Goal: Task Accomplishment & Management: Manage account settings

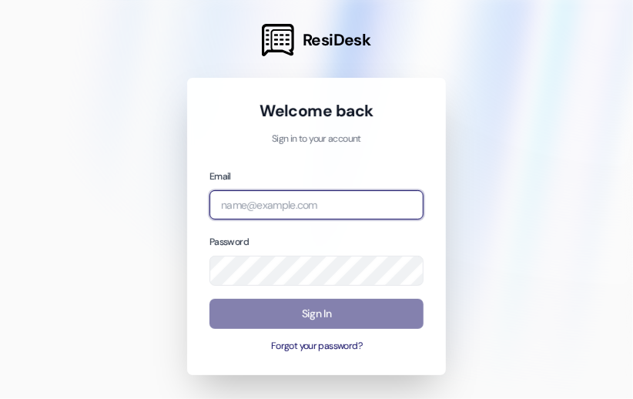
click at [265, 213] on input "email" at bounding box center [317, 205] width 214 height 30
type input "[EMAIL_ADDRESS][DOMAIN_NAME]"
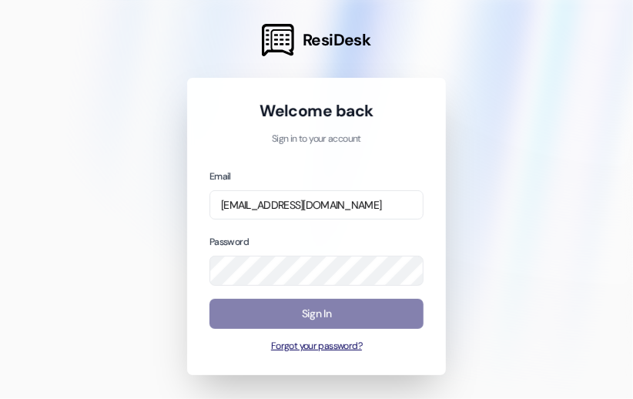
click at [311, 346] on button "Forgot your password?" at bounding box center [317, 347] width 214 height 14
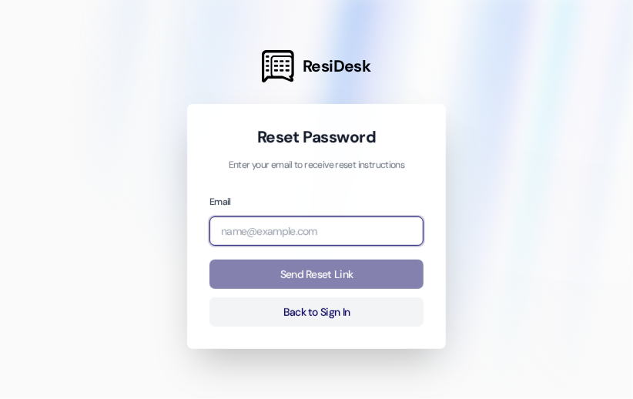
click at [261, 228] on input "email" at bounding box center [317, 231] width 214 height 30
type input "[EMAIL_ADDRESS][DOMAIN_NAME]"
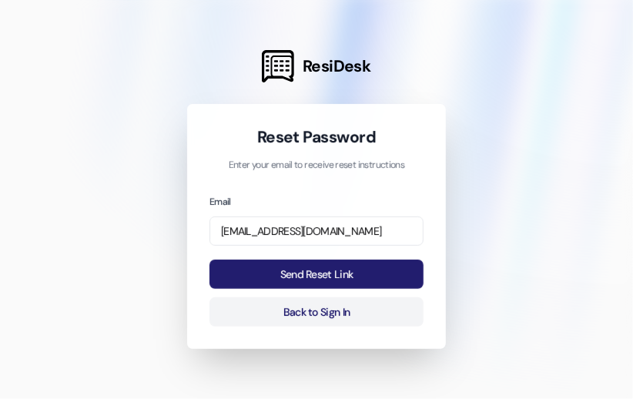
click at [330, 270] on button "Send Reset Link" at bounding box center [317, 275] width 214 height 30
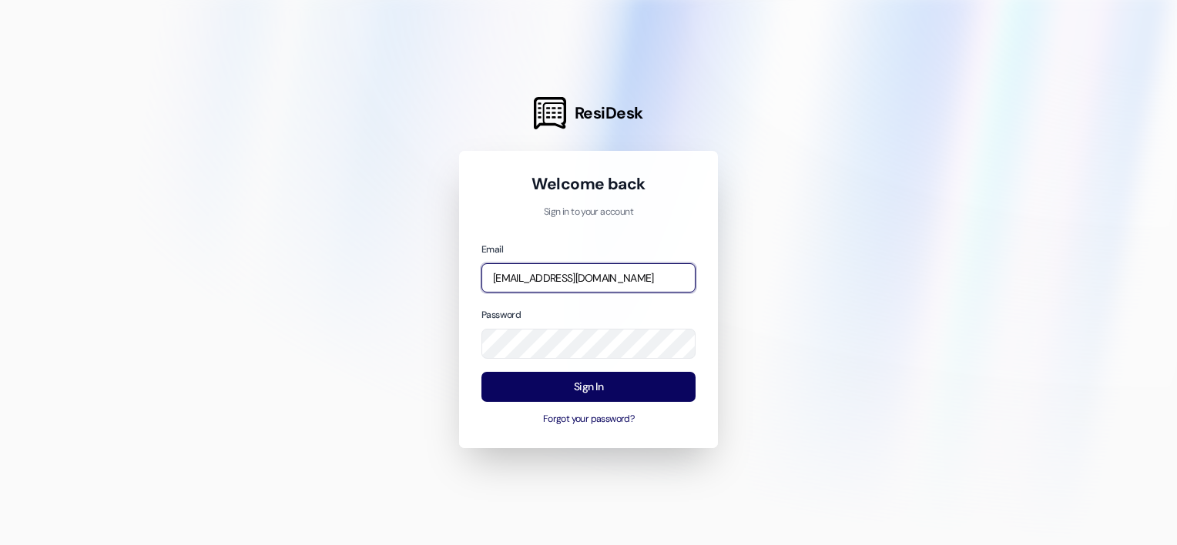
click at [613, 276] on input "[EMAIL_ADDRESS][DOMAIN_NAME]" at bounding box center [589, 278] width 214 height 30
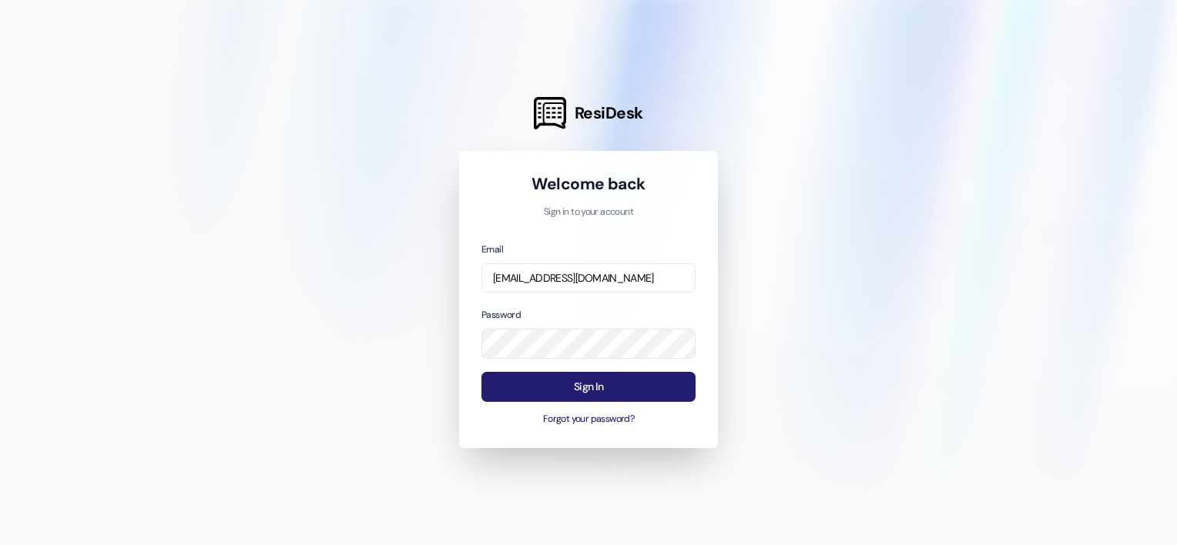
click at [542, 382] on button "Sign In" at bounding box center [589, 387] width 214 height 30
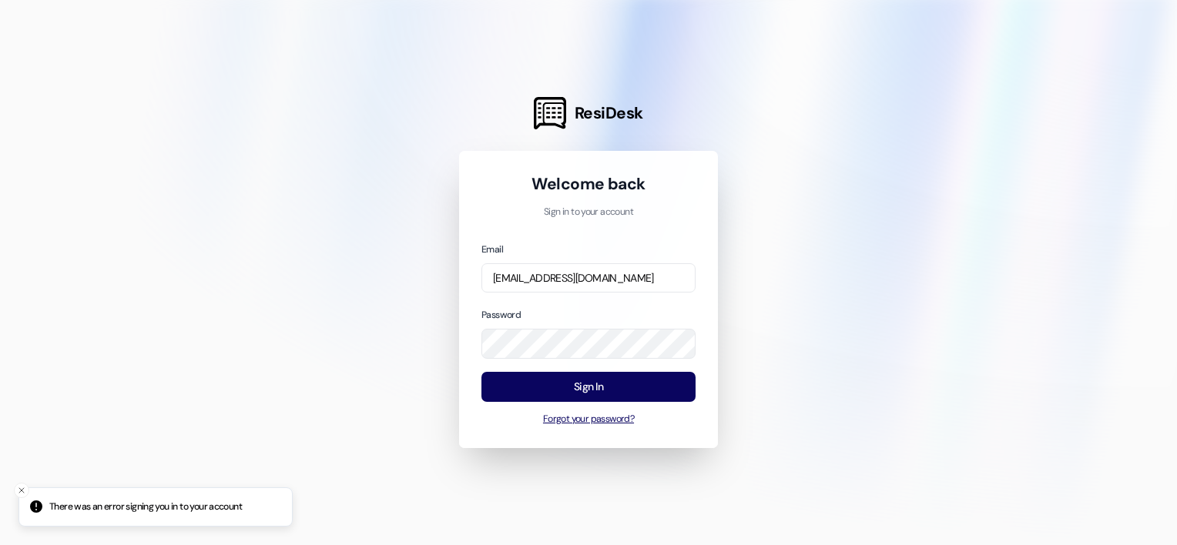
click at [567, 398] on button "Forgot your password?" at bounding box center [589, 420] width 214 height 14
